Goal: Task Accomplishment & Management: Manage account settings

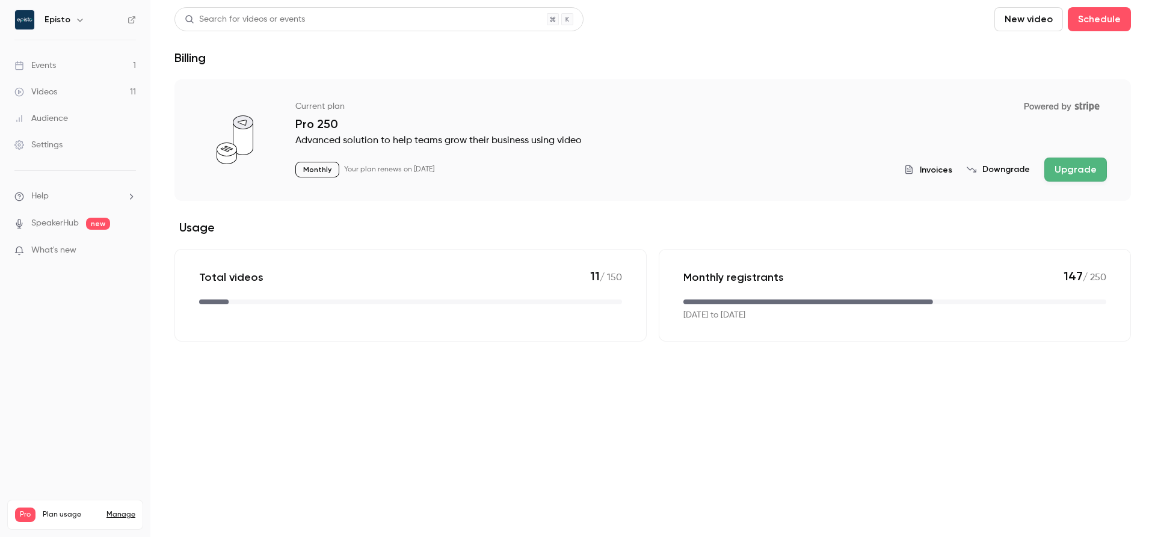
click at [86, 69] on link "Events 1" at bounding box center [75, 65] width 150 height 26
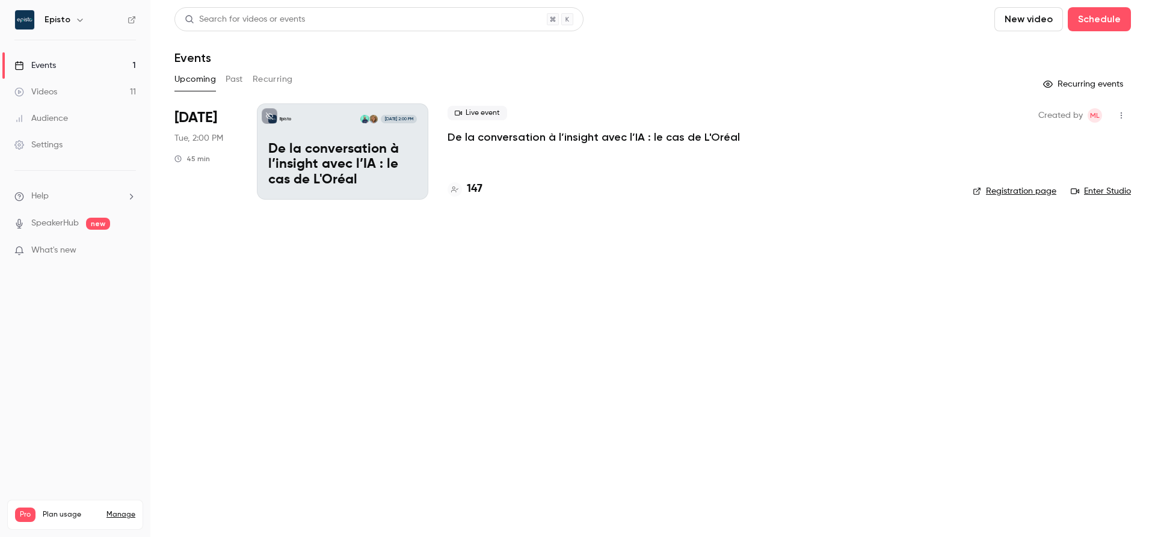
click at [363, 165] on p "De la conversation à l’insight avec l’IA : le cas de L'Oréal" at bounding box center [342, 165] width 149 height 46
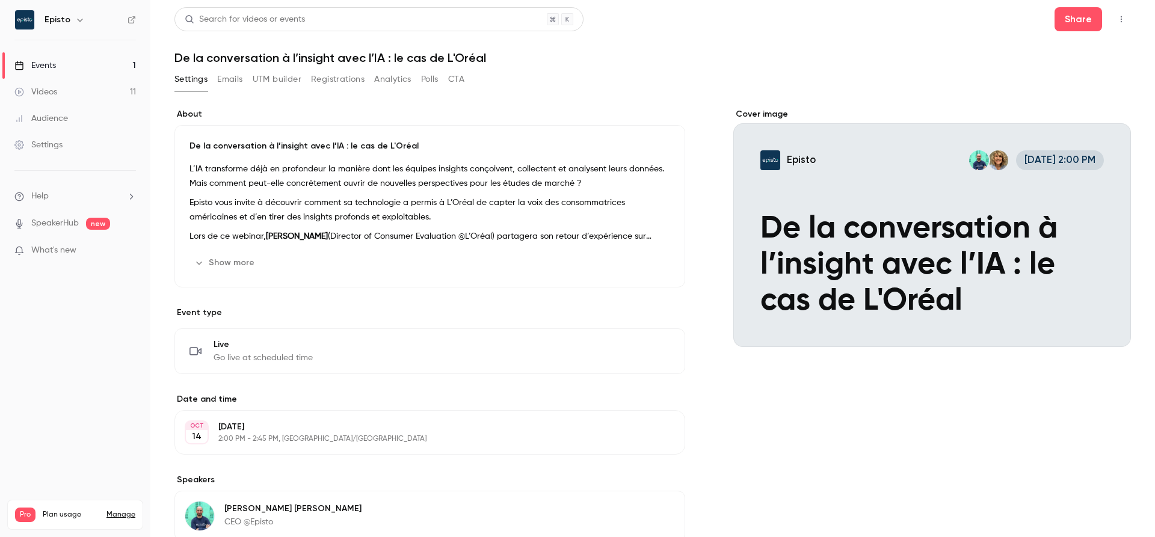
click at [344, 79] on button "Registrations" at bounding box center [338, 79] width 54 height 19
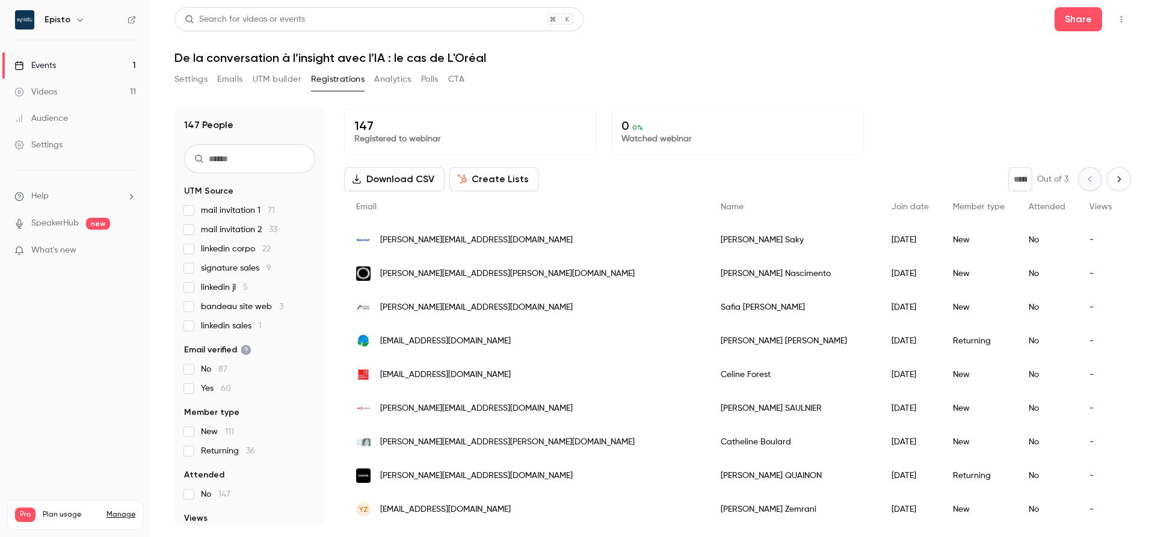
scroll to position [32, 0]
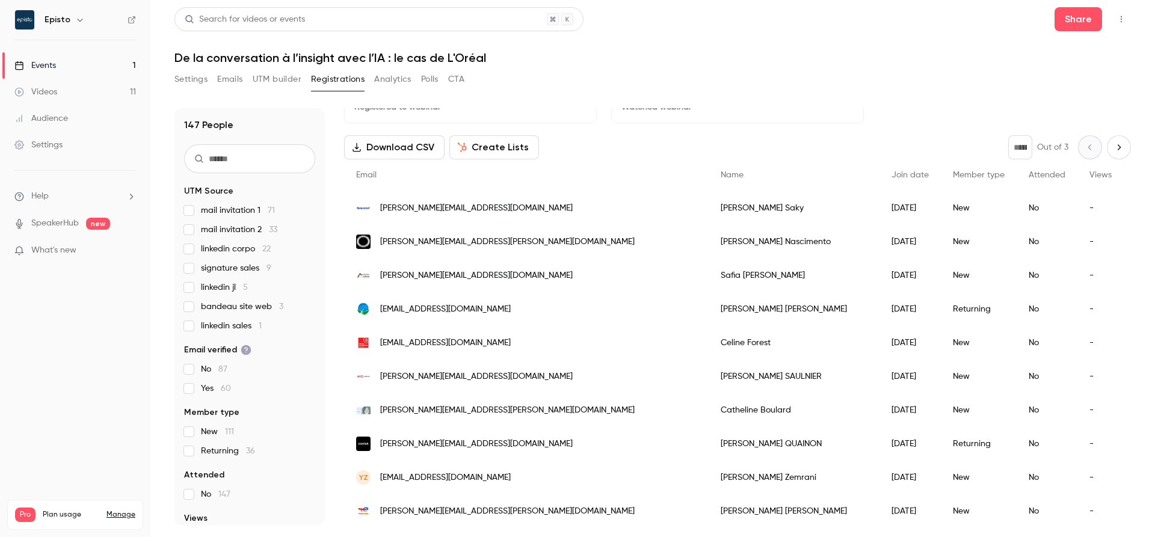
click at [426, 274] on span "[PERSON_NAME][EMAIL_ADDRESS][DOMAIN_NAME]" at bounding box center [476, 276] width 193 height 13
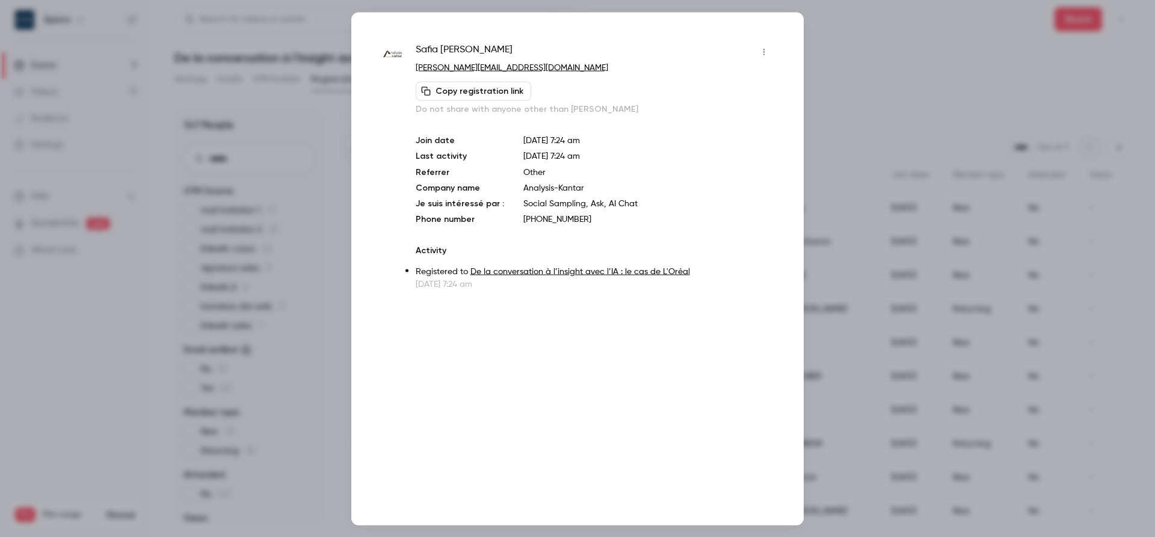
click at [959, 229] on div at bounding box center [577, 268] width 1155 height 537
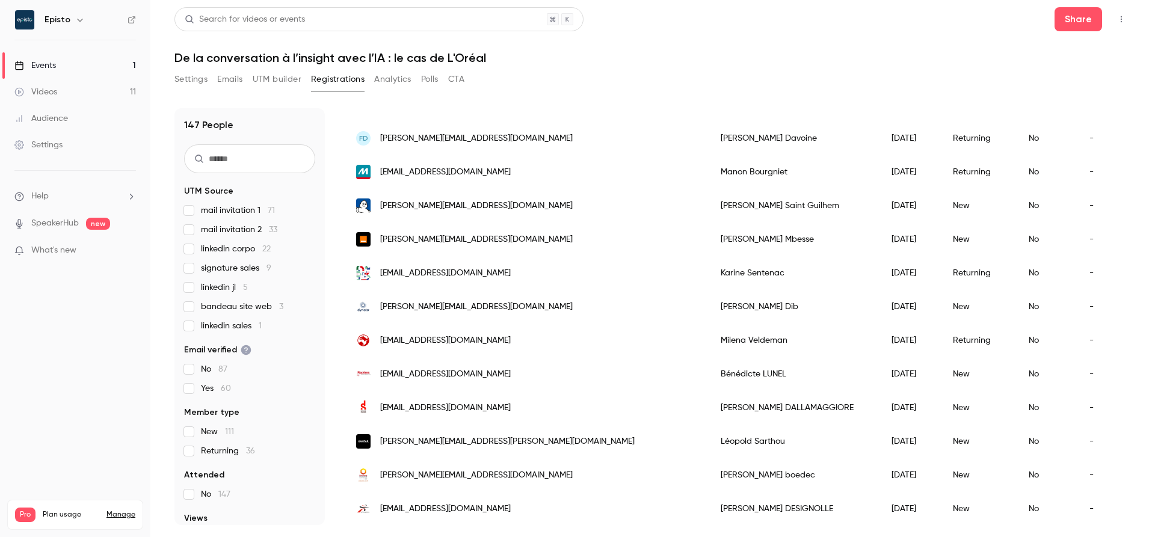
scroll to position [0, 0]
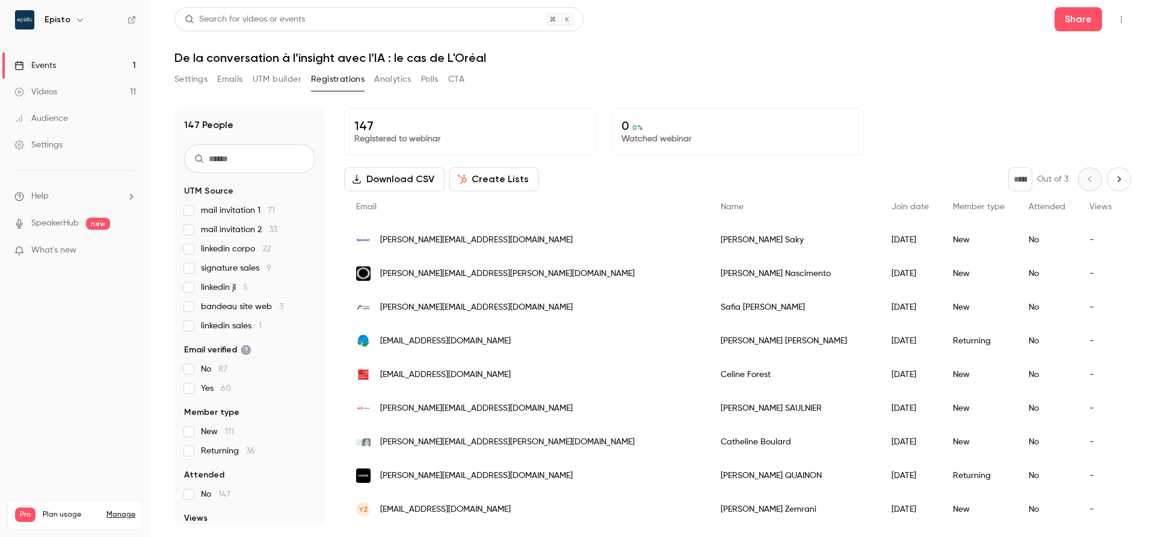
click at [1125, 181] on icon "Next page" at bounding box center [1119, 180] width 13 height 10
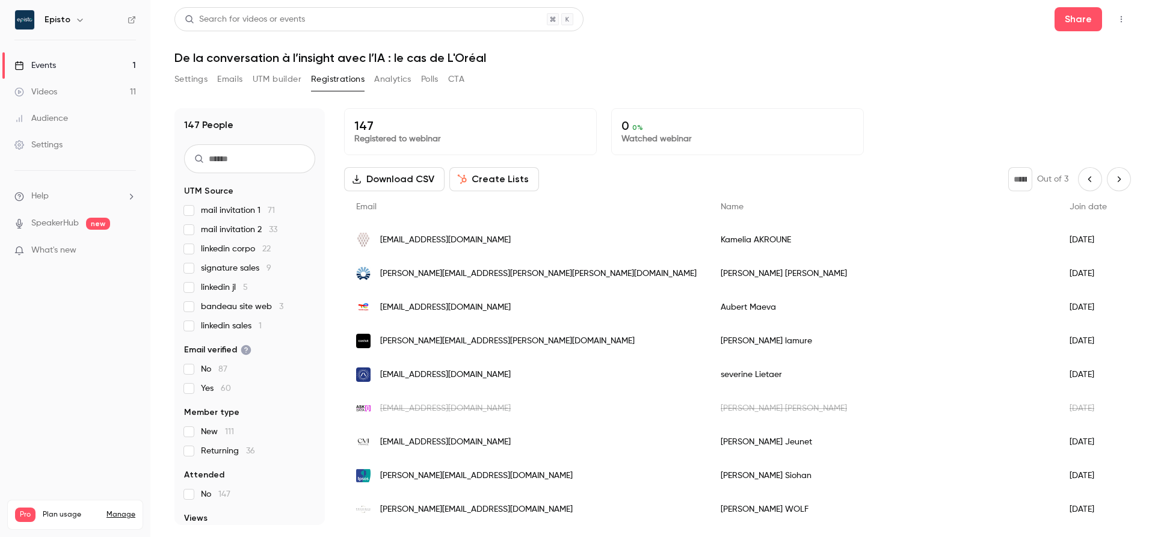
click at [1116, 178] on icon "Next page" at bounding box center [1119, 180] width 13 height 10
type input "*"
